Goal: Communication & Community: Ask a question

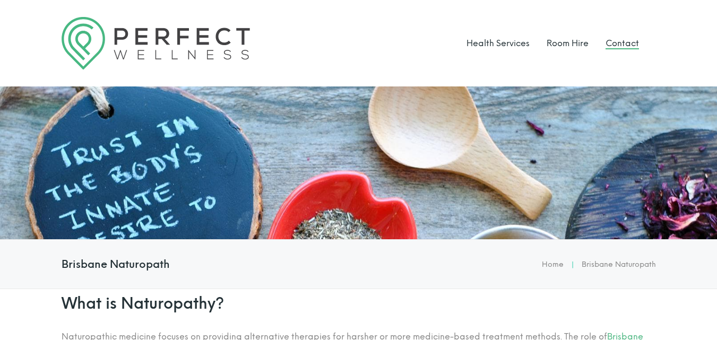
click at [624, 39] on link "Contact" at bounding box center [622, 43] width 33 height 10
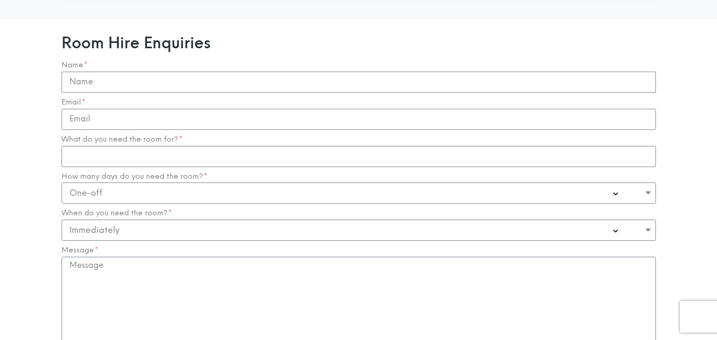
scroll to position [1065, 0]
click at [116, 64] on div "Name" at bounding box center [359, 80] width 600 height 32
click at [114, 74] on input "Name" at bounding box center [359, 84] width 595 height 21
type input "[PERSON_NAME]"
click at [102, 112] on input "Email" at bounding box center [359, 122] width 595 height 21
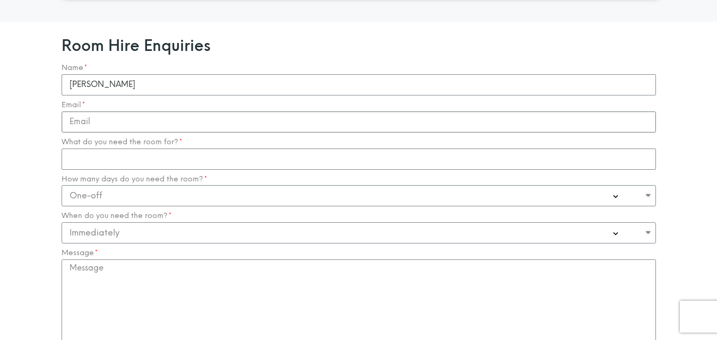
type input "[EMAIL_ADDRESS][DOMAIN_NAME]"
click at [122, 149] on input "What do you need the room for?" at bounding box center [359, 159] width 595 height 21
type input "www"
click at [153, 185] on select "One-off Casual on going 1-2 Days a week 3-4 Days a week Full time - monthly" at bounding box center [359, 195] width 595 height 21
select select "Casual on going"
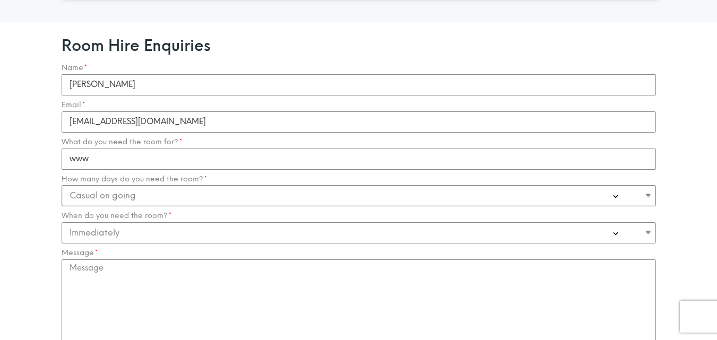
click at [62, 185] on select "One-off Casual on going 1-2 Days a week 3-4 Days a week Full time - monthly" at bounding box center [359, 195] width 595 height 21
click at [124, 223] on select "Immediately 0-1 Month 1-3 Months" at bounding box center [359, 233] width 595 height 21
select select "1-3 Months"
click at [62, 223] on select "Immediately 0-1 Month 1-3 Months" at bounding box center [359, 233] width 595 height 21
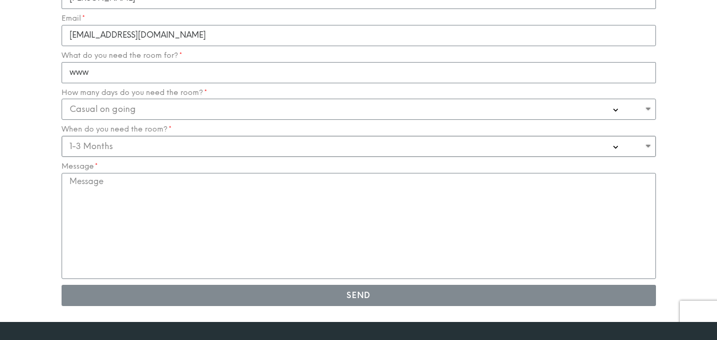
scroll to position [1182, 0]
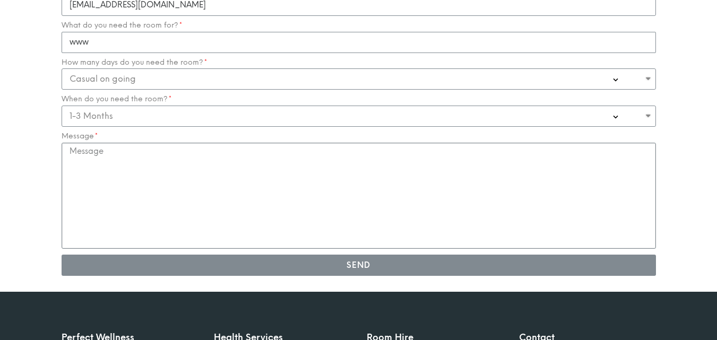
drag, startPoint x: 127, startPoint y: 151, endPoint x: 127, endPoint y: 137, distance: 13.8
click at [126, 148] on textarea "Message" at bounding box center [359, 196] width 595 height 106
click at [544, 167] on textarea "Message" at bounding box center [359, 196] width 595 height 106
paste textarea "Hello, I hope you are doing well. I was going through your website & I personal…"
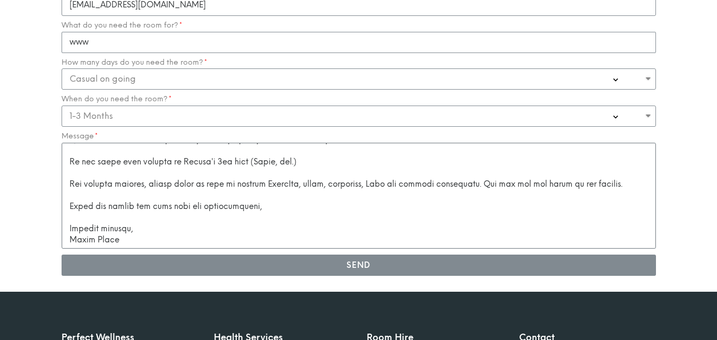
scroll to position [636, 0]
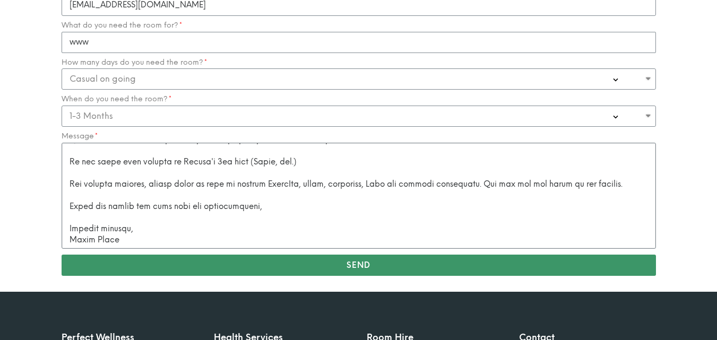
type textarea "Hello, I hope you are doing well. I was going through your website & I personal…"
click at [357, 262] on span "Send" at bounding box center [359, 266] width 24 height 8
